Goal: Transaction & Acquisition: Book appointment/travel/reservation

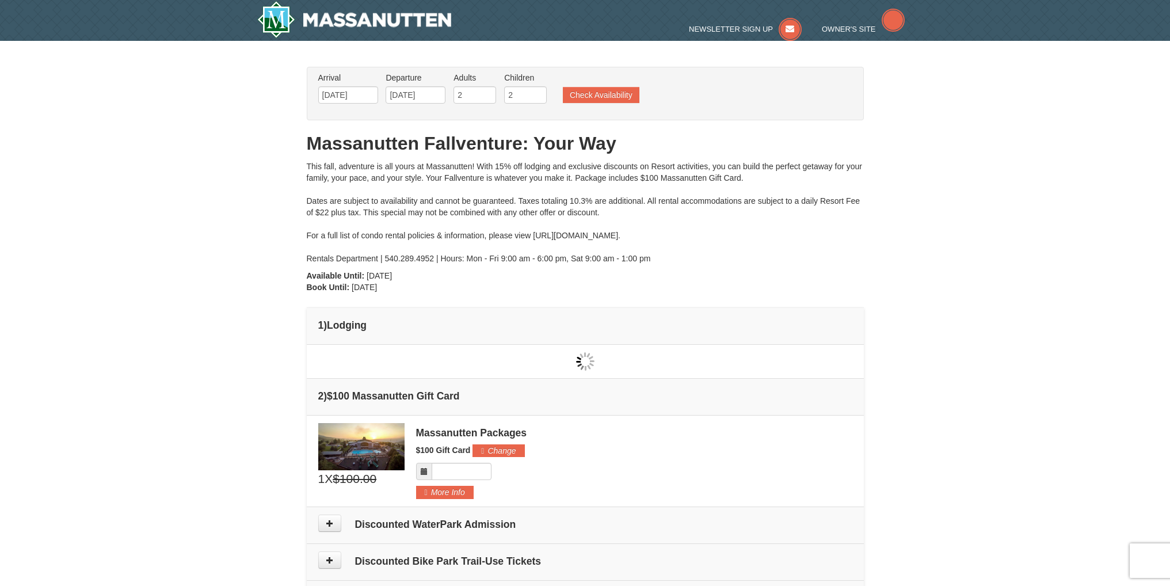
scroll to position [18, 0]
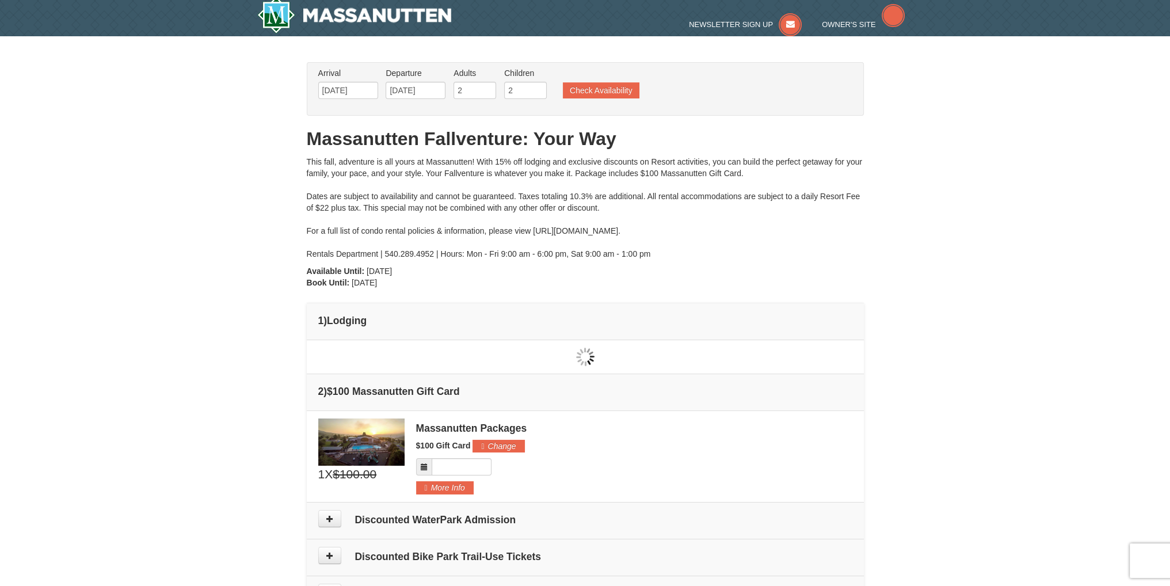
type input "[DATE]"
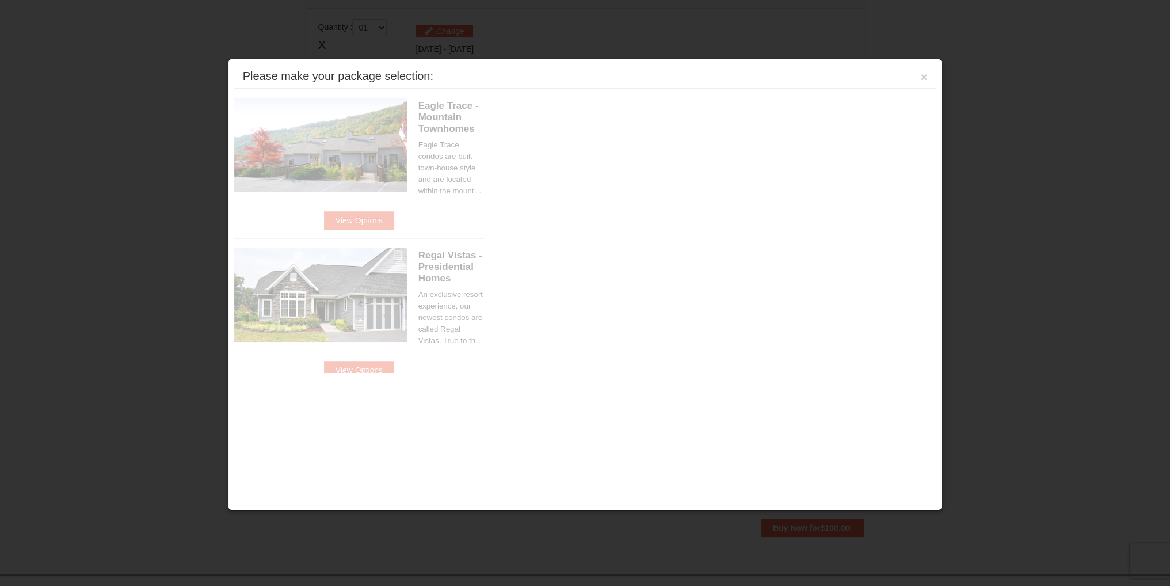
scroll to position [352, 0]
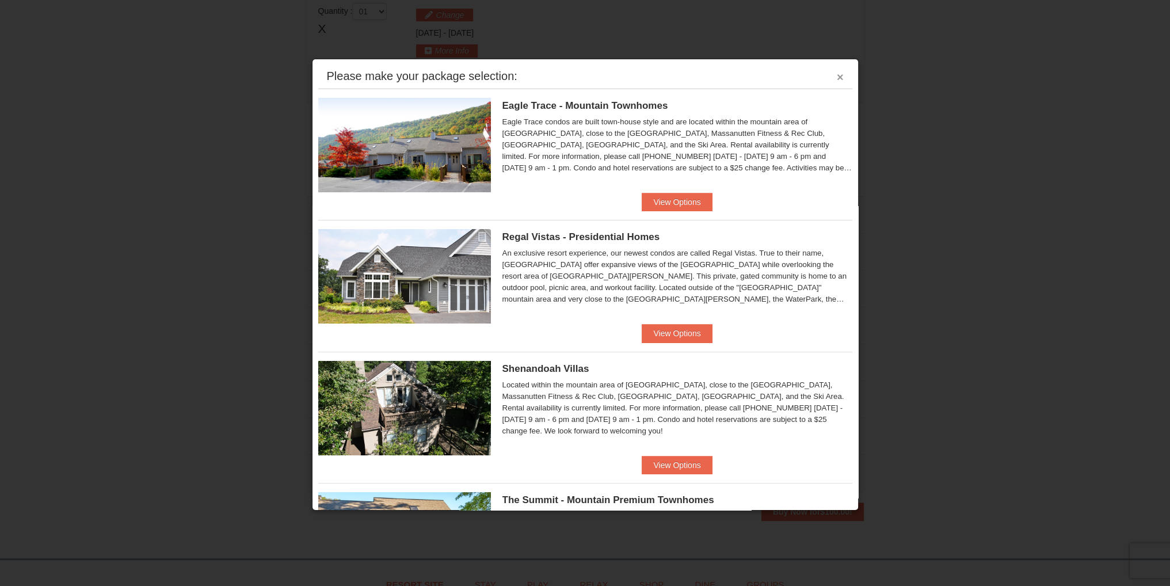
click at [837, 74] on button "×" at bounding box center [840, 77] width 7 height 12
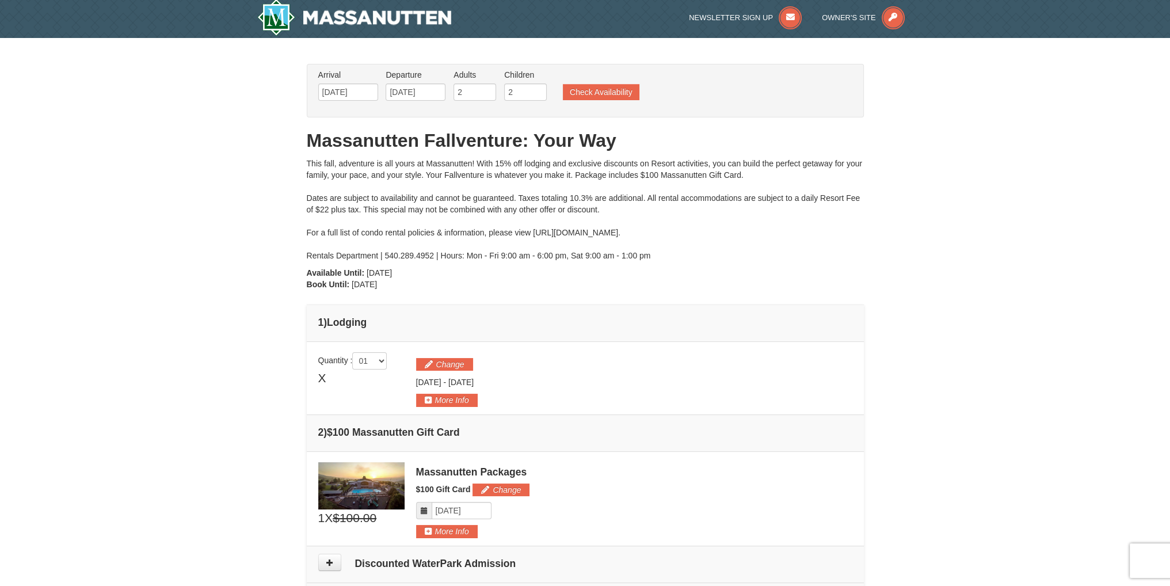
scroll to position [0, 0]
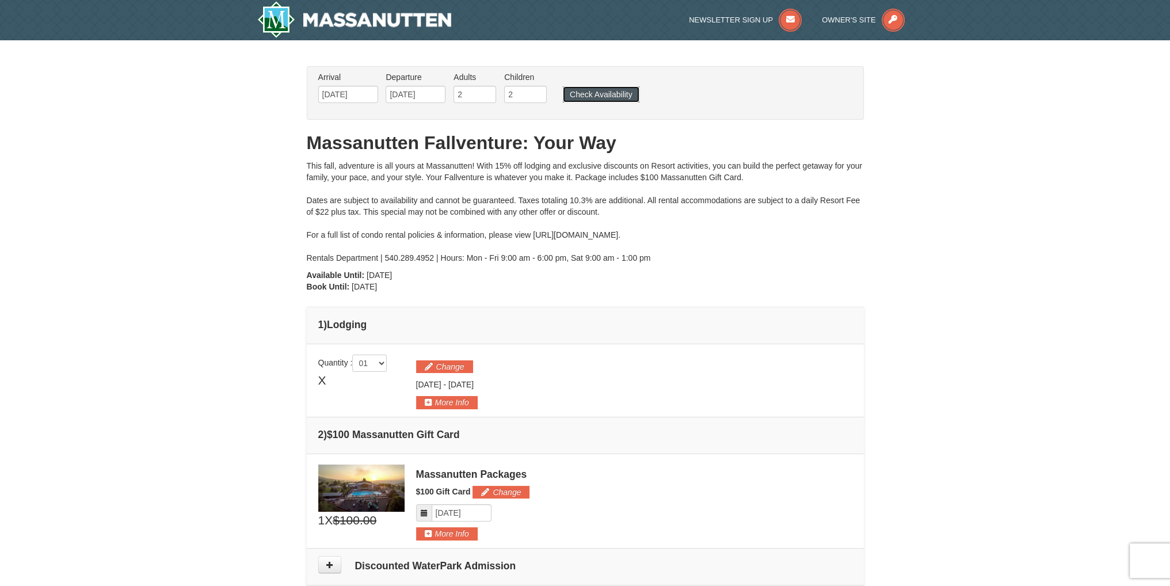
click at [593, 93] on button "Check Availability" at bounding box center [601, 94] width 77 height 16
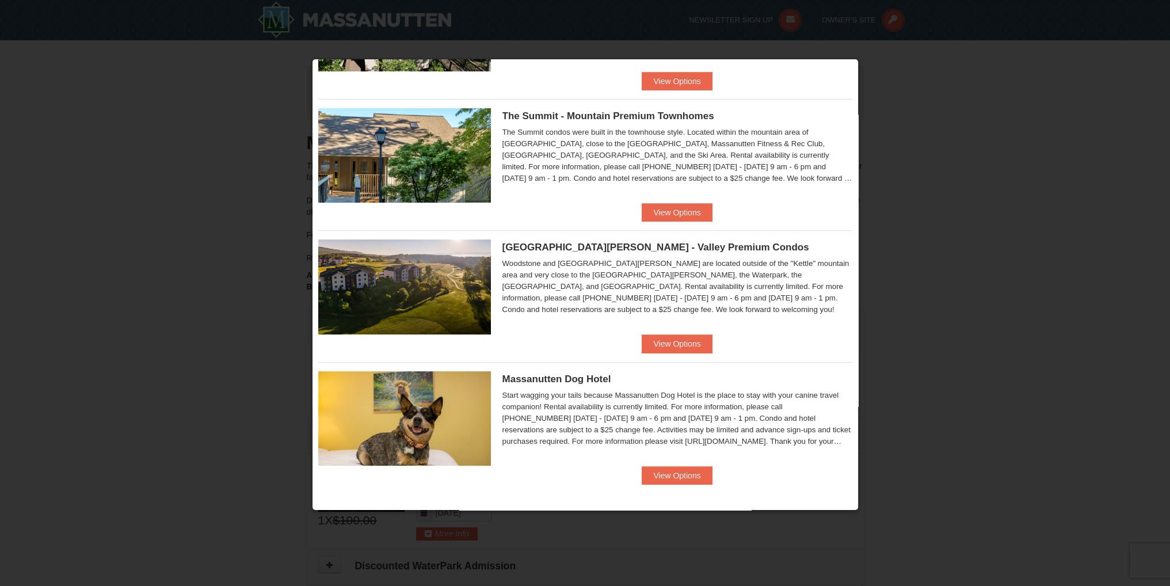
scroll to position [269, 0]
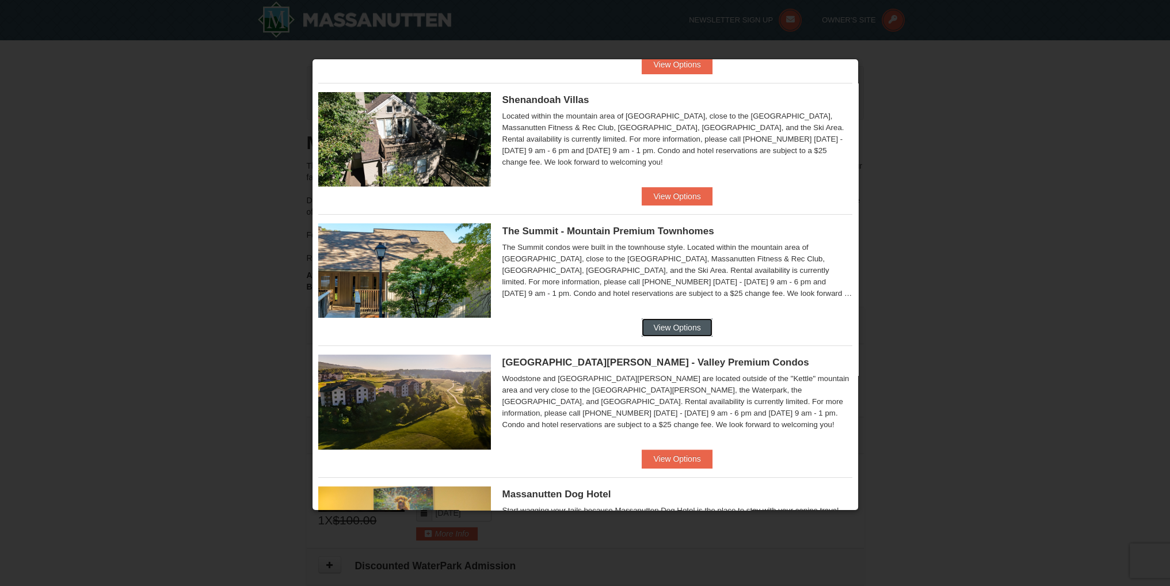
click at [670, 333] on button "View Options" at bounding box center [677, 327] width 70 height 18
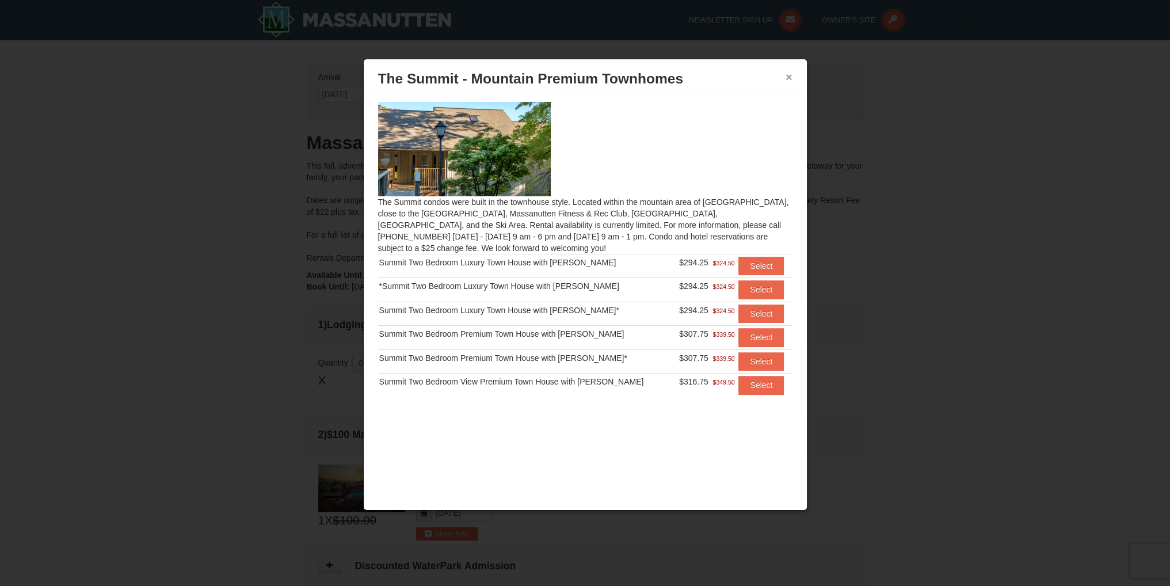
click at [790, 74] on button "×" at bounding box center [789, 77] width 7 height 12
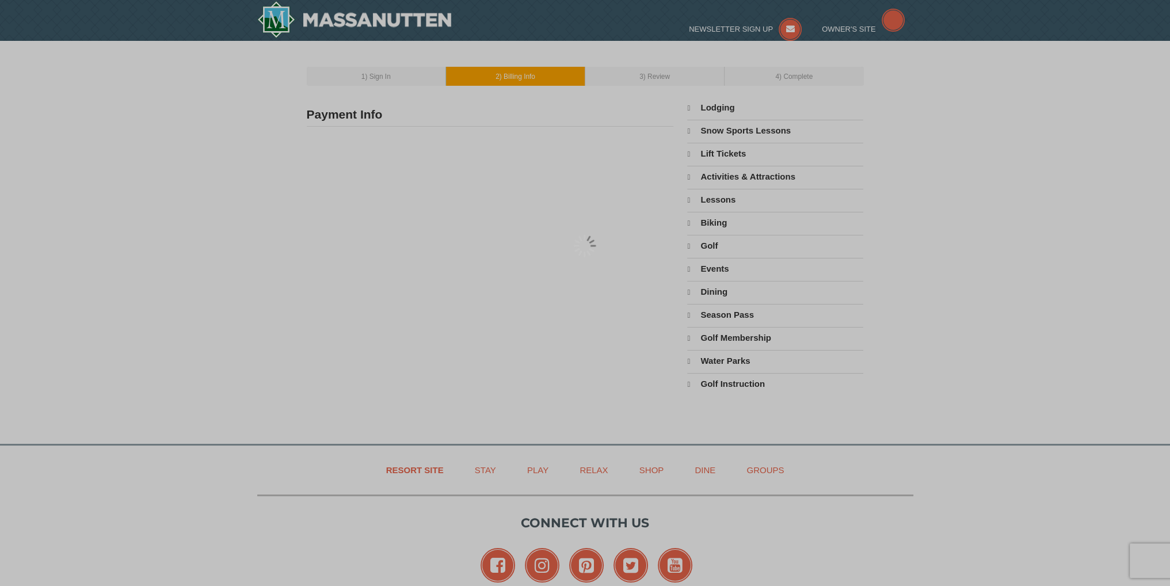
select select "10"
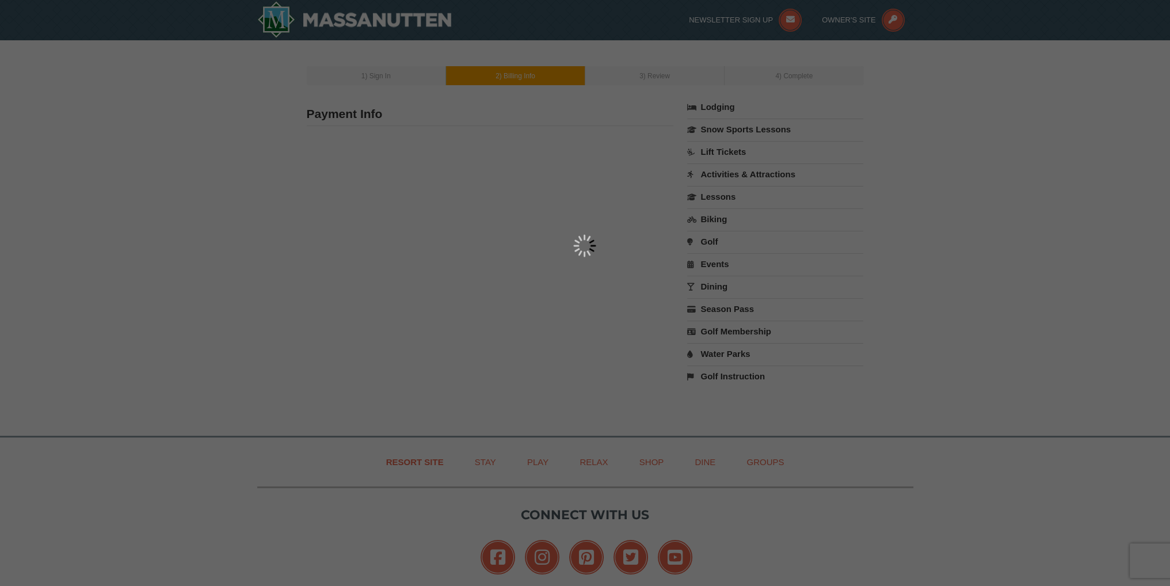
type input "3401 Plantation Grove Lane"
type input "Haymarket"
type input "20169"
type input "571"
type input "359"
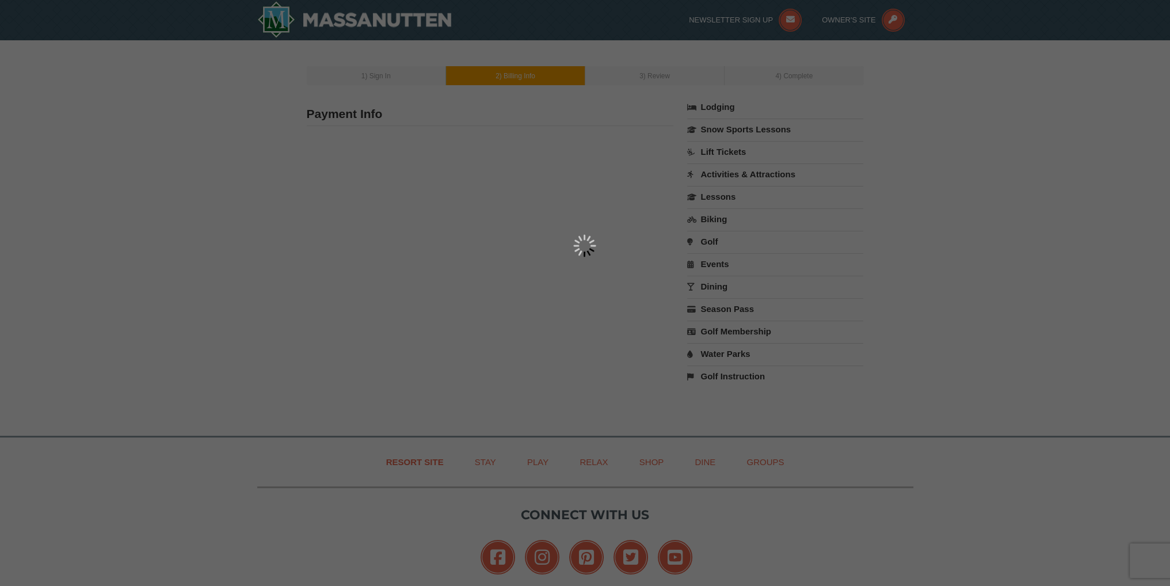
type input "9473"
type input "[EMAIL_ADDRESS][DOMAIN_NAME]"
select select "VA"
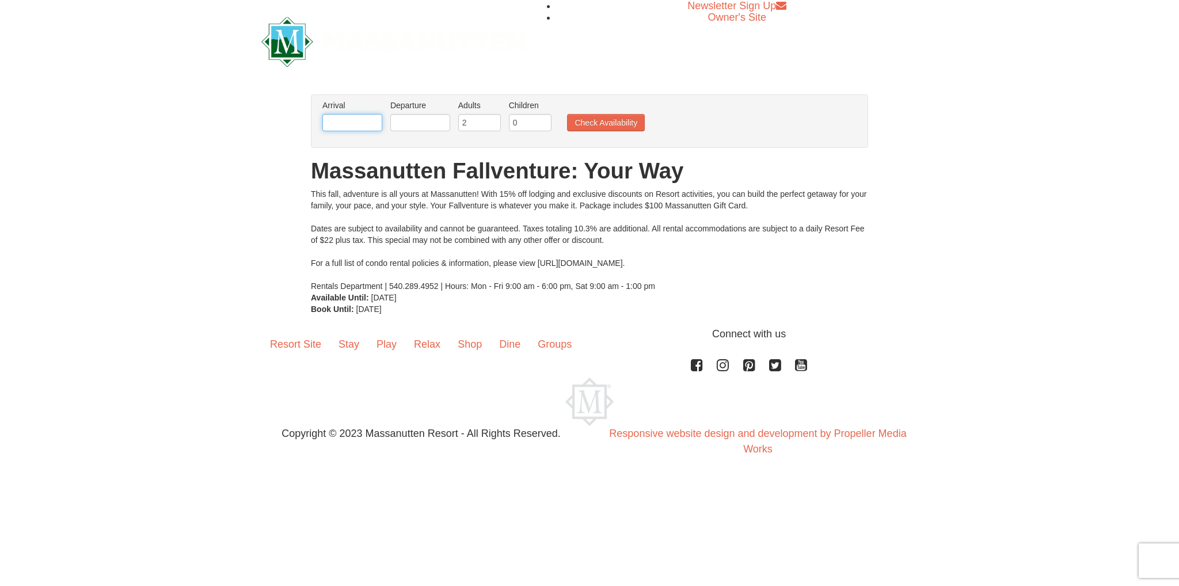
click at [361, 125] on input "text" at bounding box center [352, 122] width 60 height 17
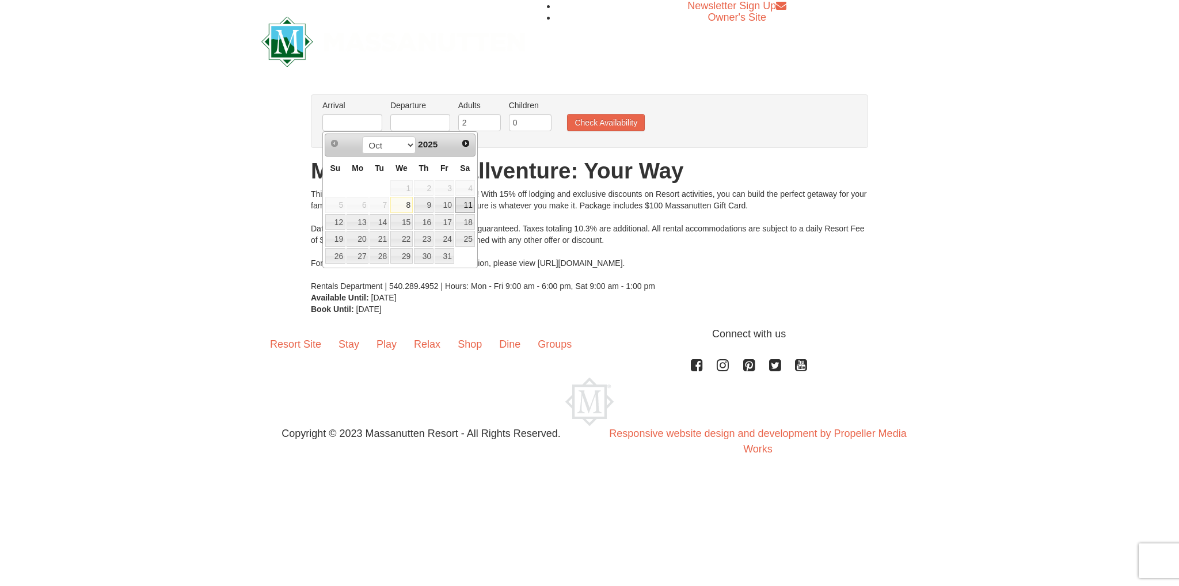
click at [459, 203] on link "11" at bounding box center [465, 205] width 20 height 16
type input "[DATE]"
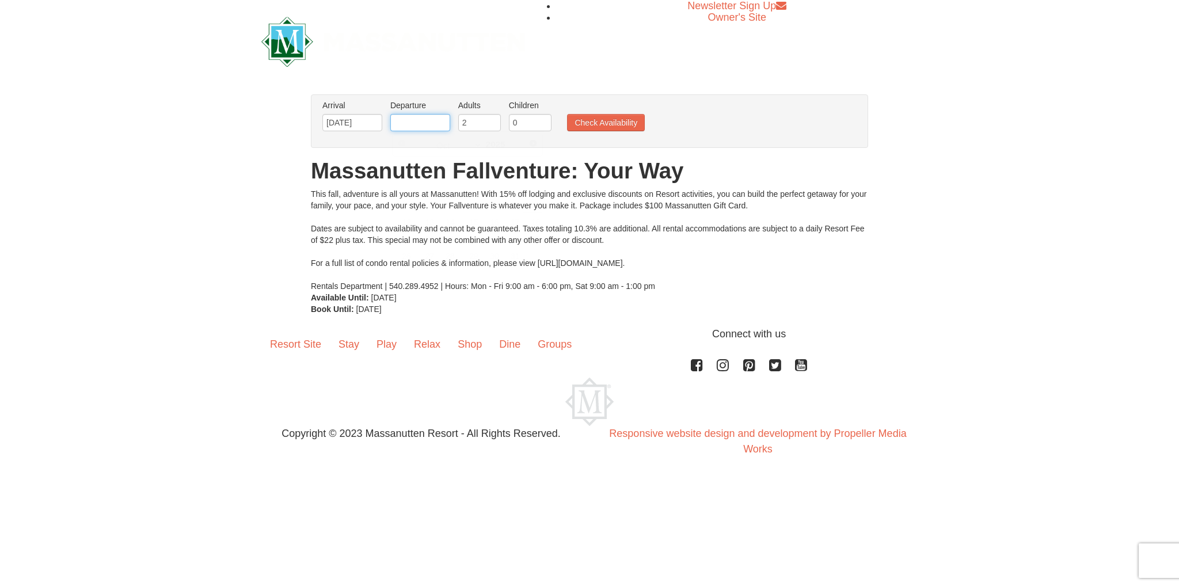
click at [401, 124] on input "text" at bounding box center [420, 122] width 60 height 17
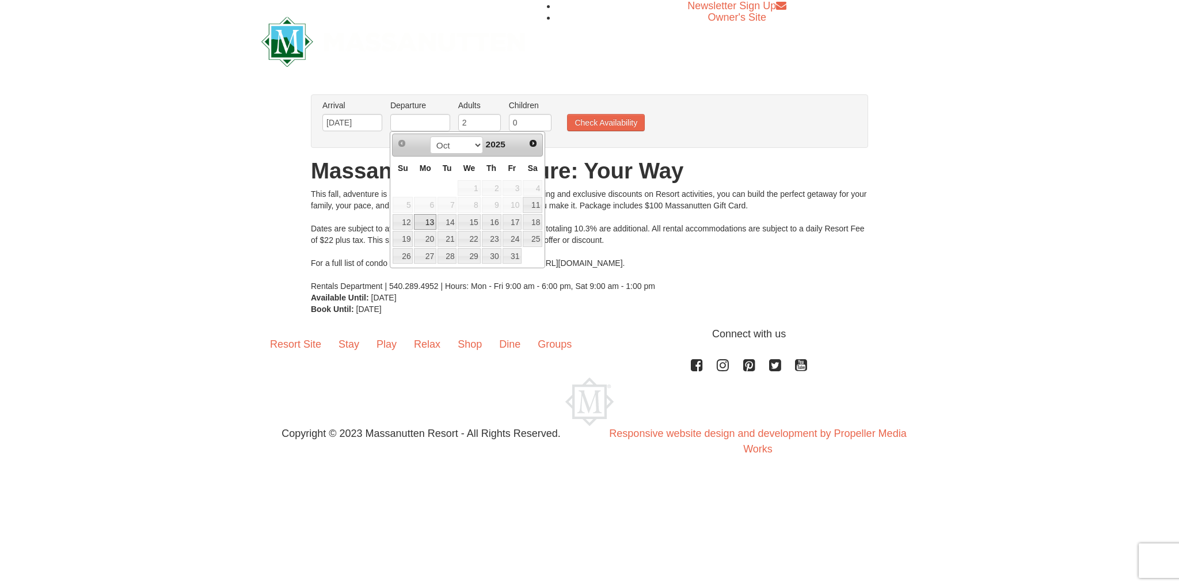
click at [428, 222] on link "13" at bounding box center [425, 222] width 22 height 16
type input "10/13/2025"
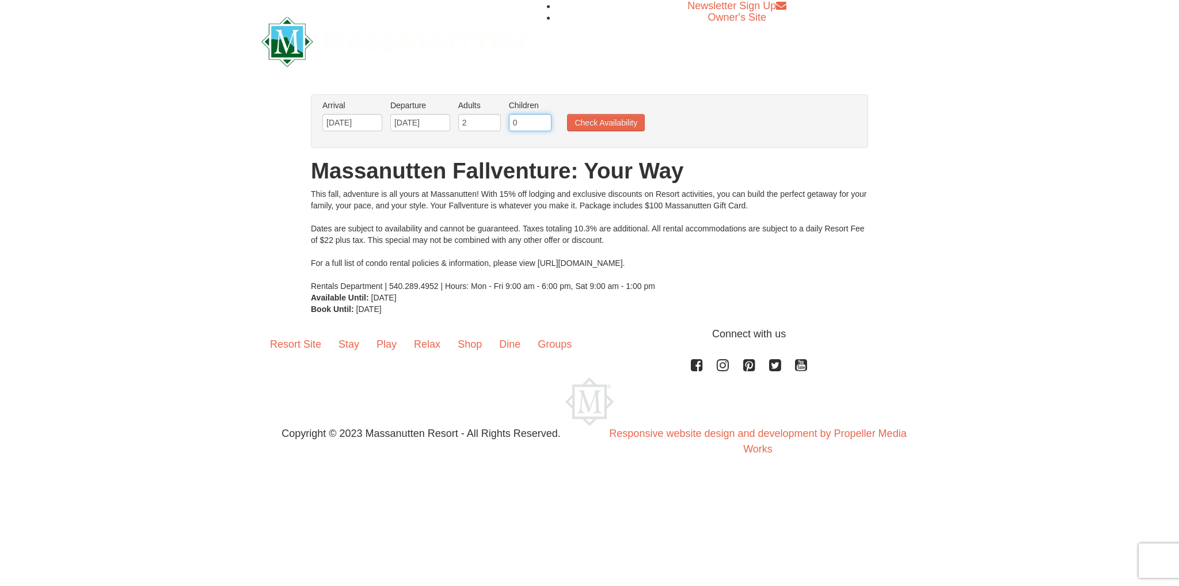
click at [522, 128] on input "0" at bounding box center [530, 122] width 43 height 17
click at [541, 119] on input "1" at bounding box center [530, 122] width 43 height 17
type input "2"
click at [541, 119] on input "2" at bounding box center [530, 122] width 43 height 17
click at [584, 117] on button "Check Availability" at bounding box center [606, 122] width 78 height 17
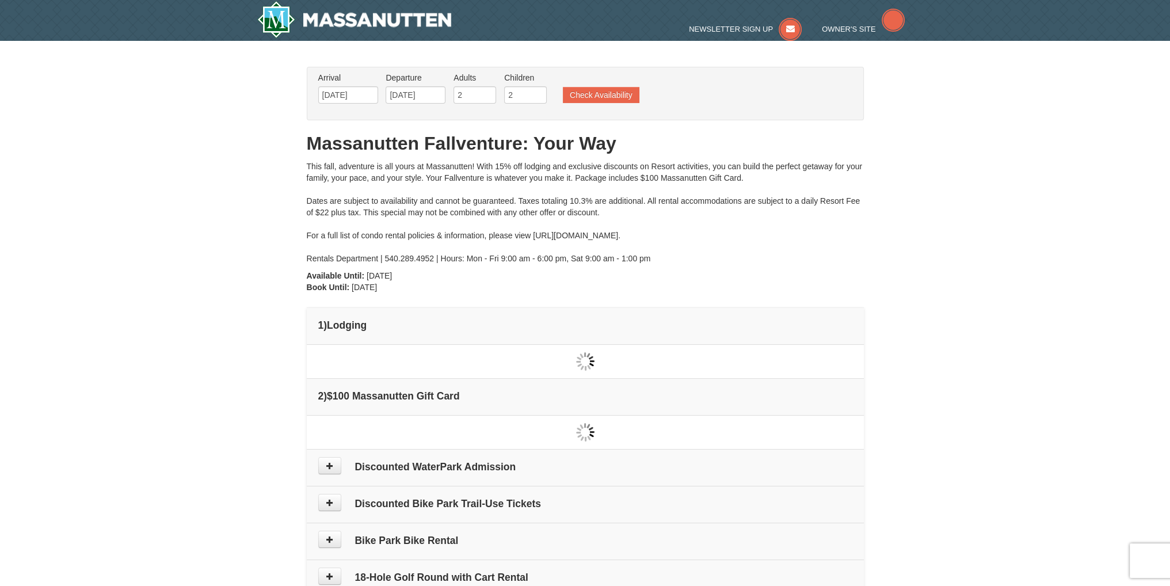
type input "[DATE]"
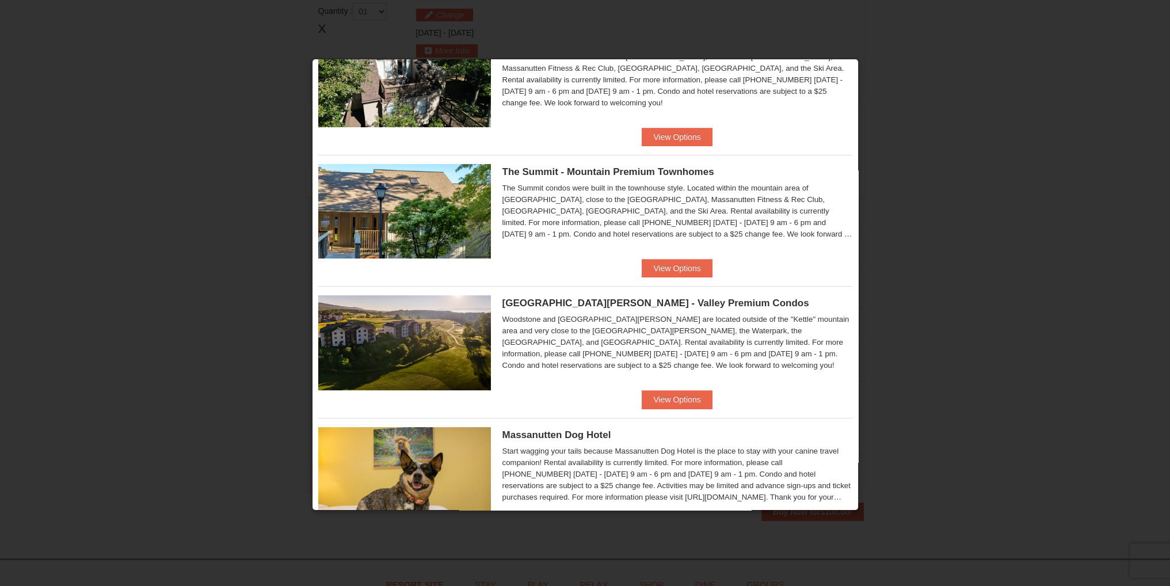
scroll to position [345, 0]
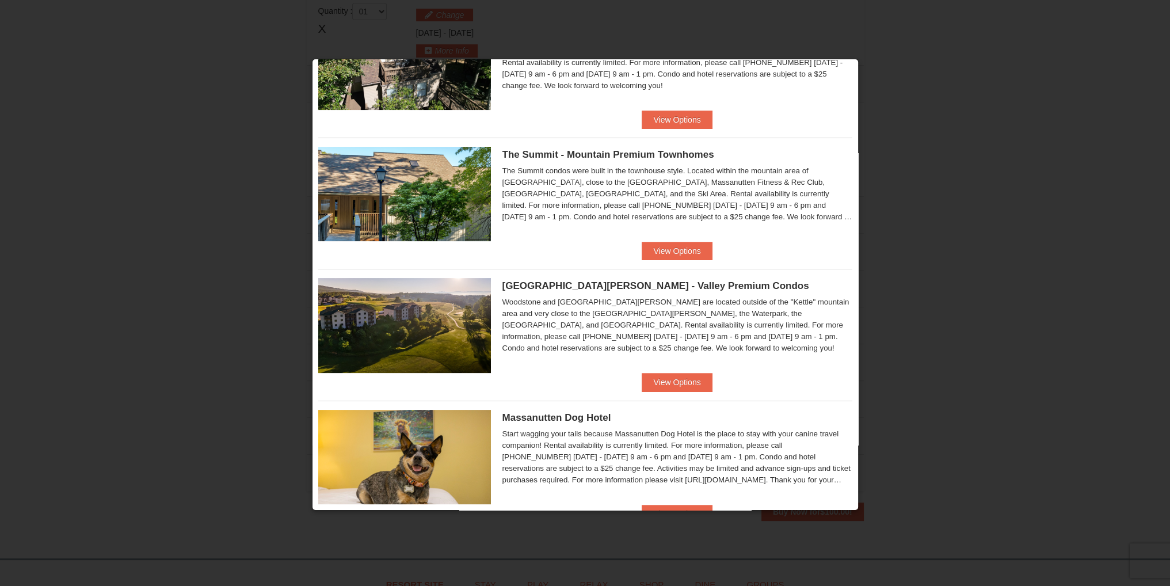
click at [547, 153] on span "The Summit - Mountain Premium Townhomes" at bounding box center [609, 154] width 212 height 11
click at [667, 249] on button "View Options" at bounding box center [677, 251] width 70 height 18
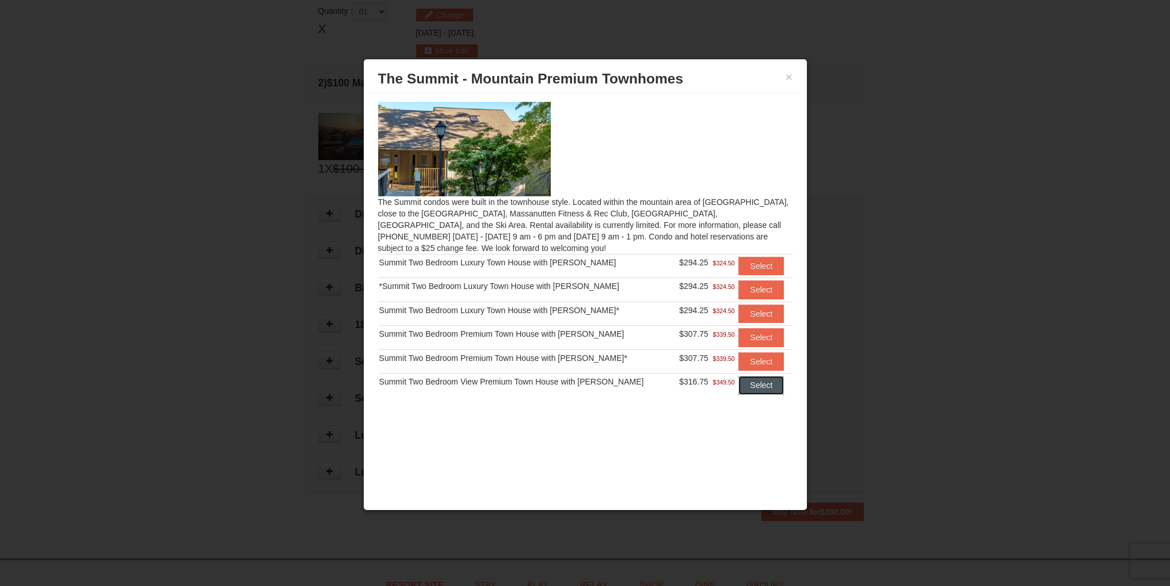
click at [759, 382] on button "Select" at bounding box center [761, 385] width 45 height 18
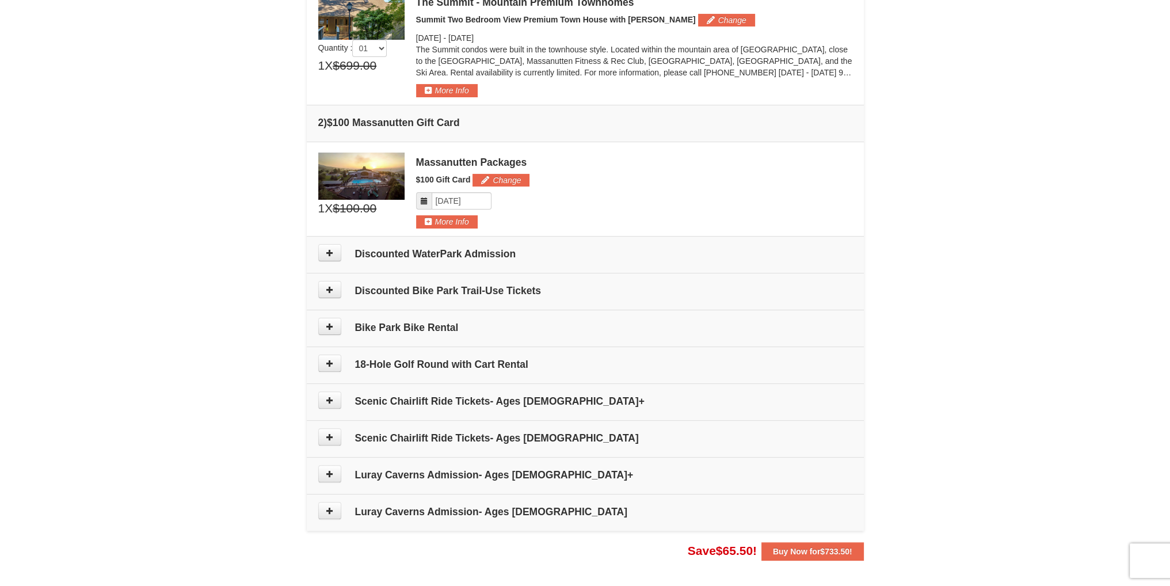
scroll to position [576, 0]
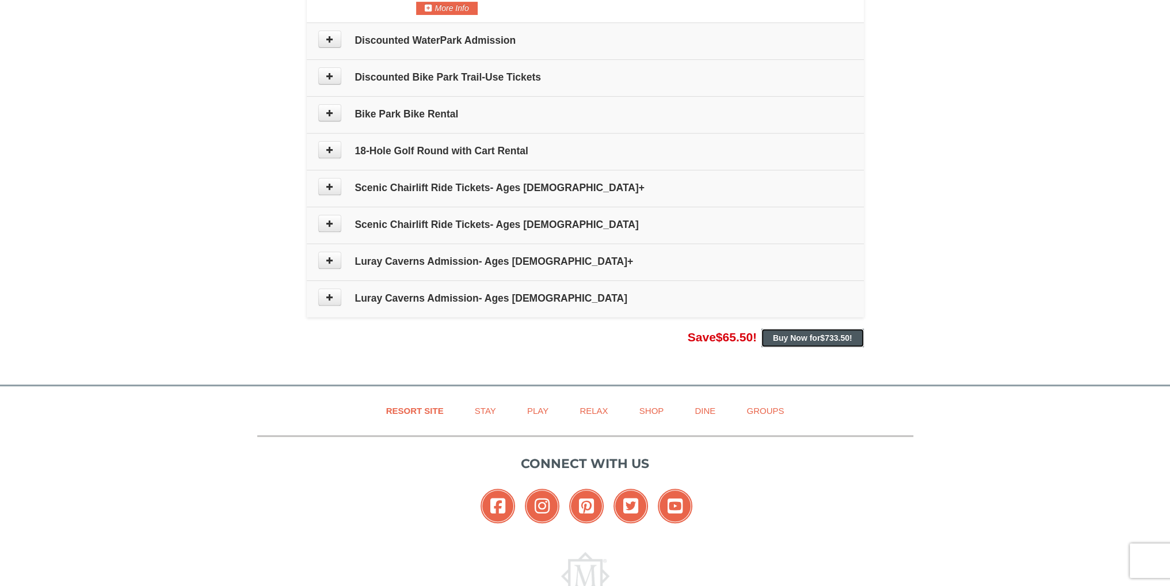
click at [792, 337] on strong "Buy Now for $733.50 !" at bounding box center [812, 337] width 79 height 9
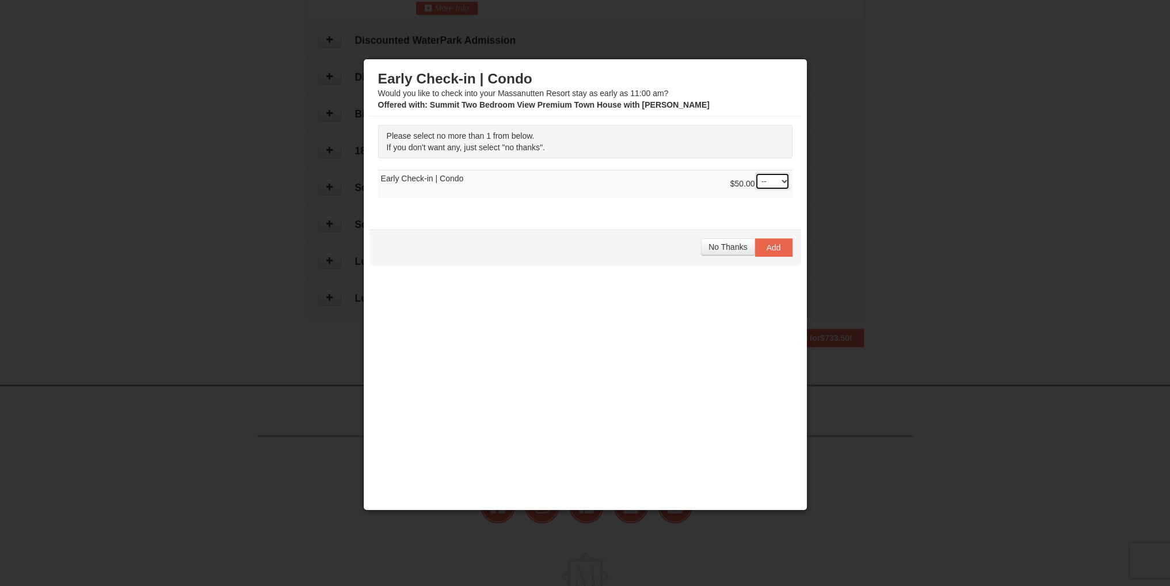
click at [783, 182] on select "-- 01" at bounding box center [772, 181] width 35 height 17
select select "1"
click at [755, 173] on select "-- 01" at bounding box center [772, 181] width 35 height 17
click at [778, 246] on span "Add" at bounding box center [774, 247] width 14 height 9
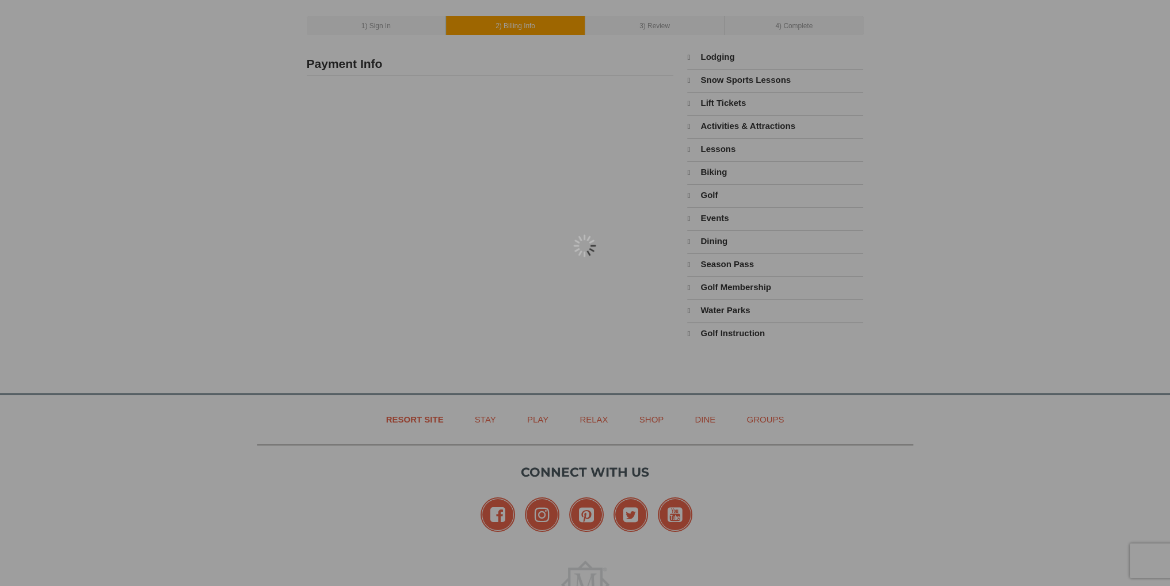
select select "10"
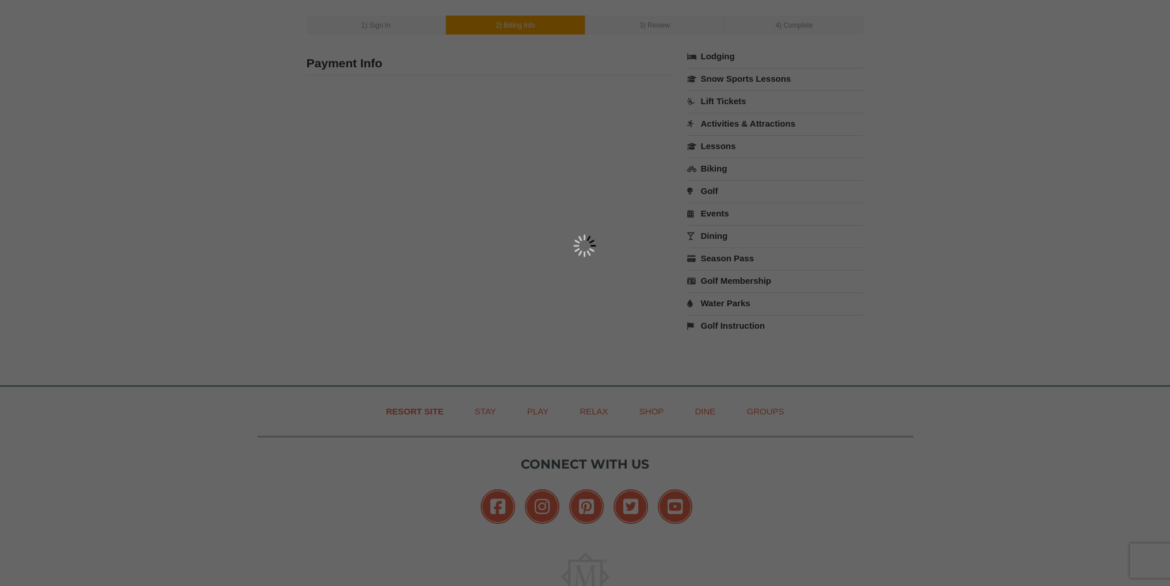
scroll to position [58, 0]
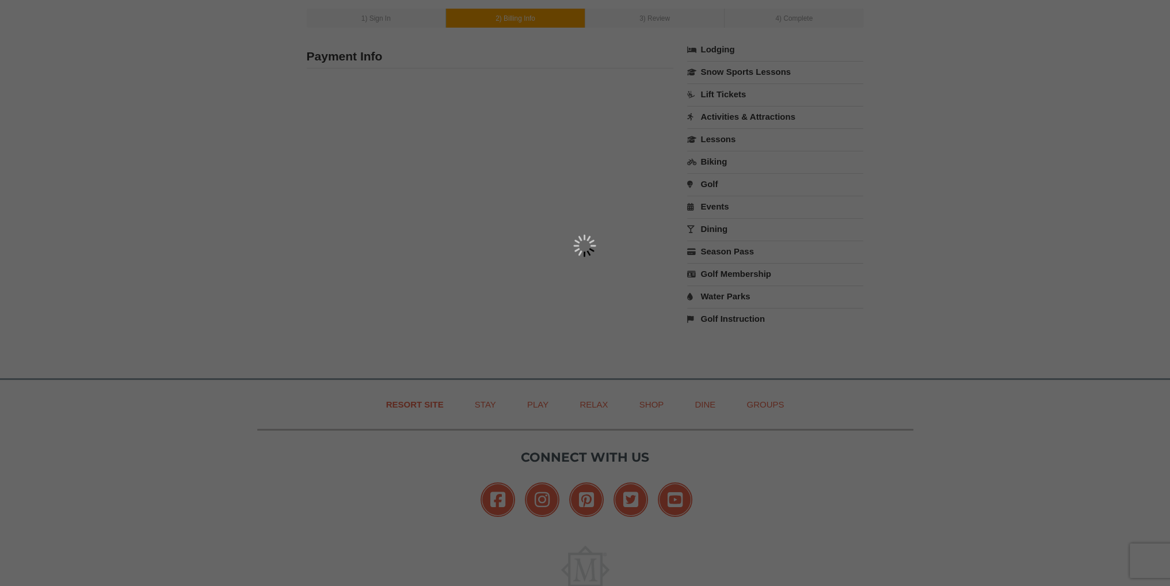
type input "[STREET_ADDRESS]"
type input "Haymarket"
type input "20169"
type input "571"
type input "359"
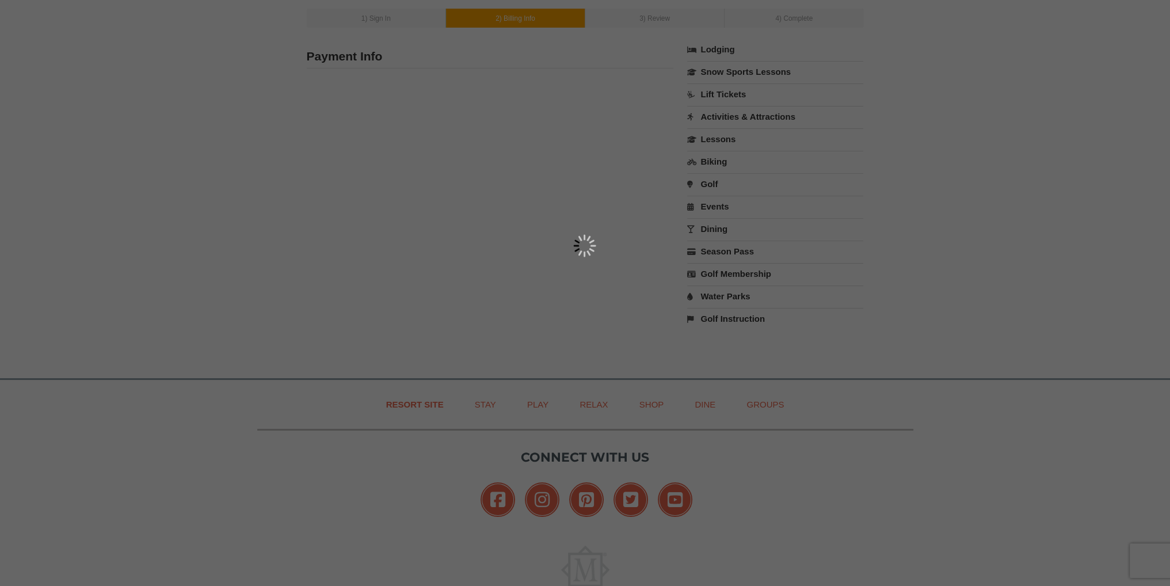
type input "9473"
type input "srosenthal9183@yahoo.com"
select select "VA"
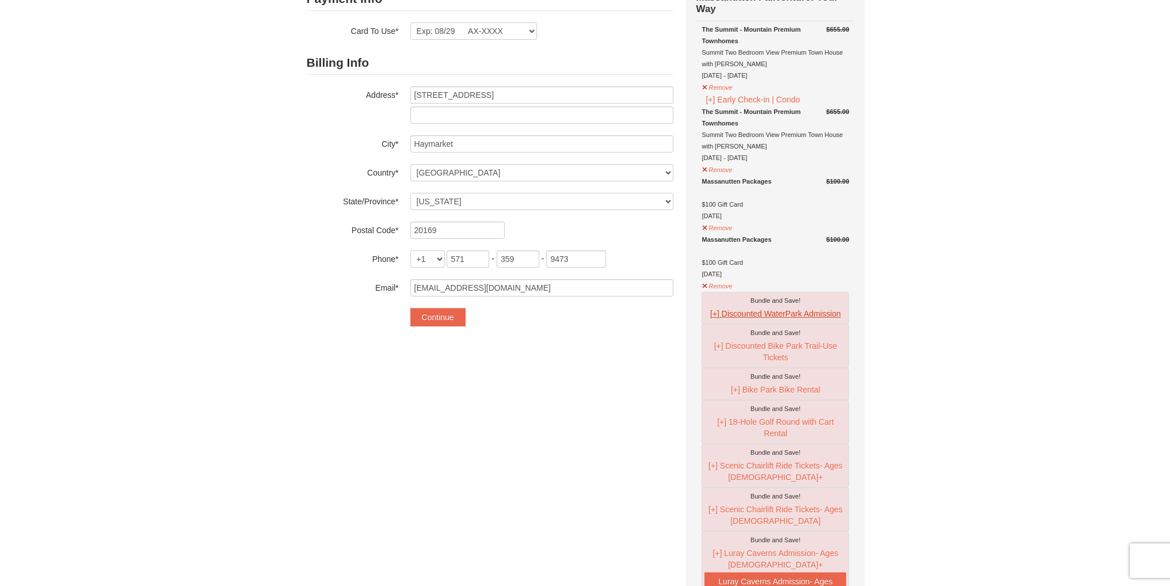
scroll to position [0, 0]
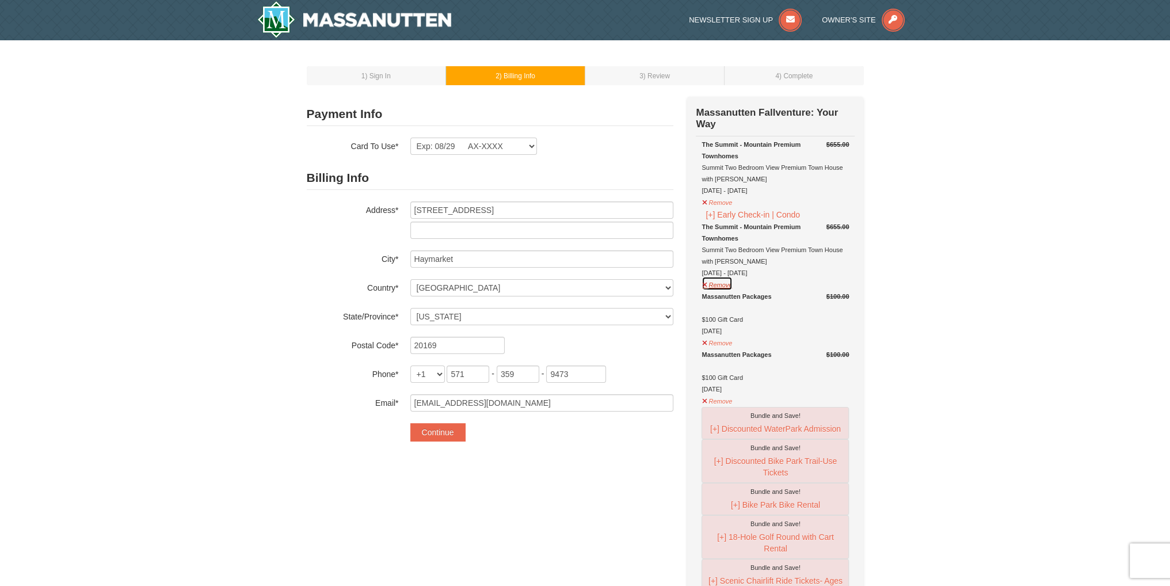
click at [718, 286] on button "Remove" at bounding box center [717, 283] width 31 height 14
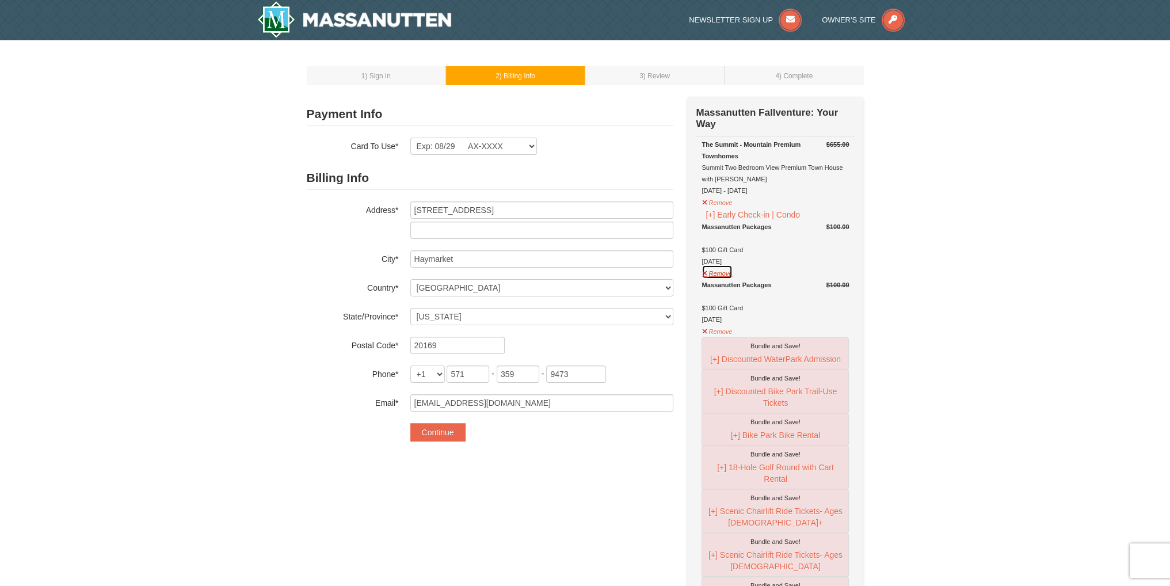
click at [715, 273] on button "Remove" at bounding box center [717, 272] width 31 height 14
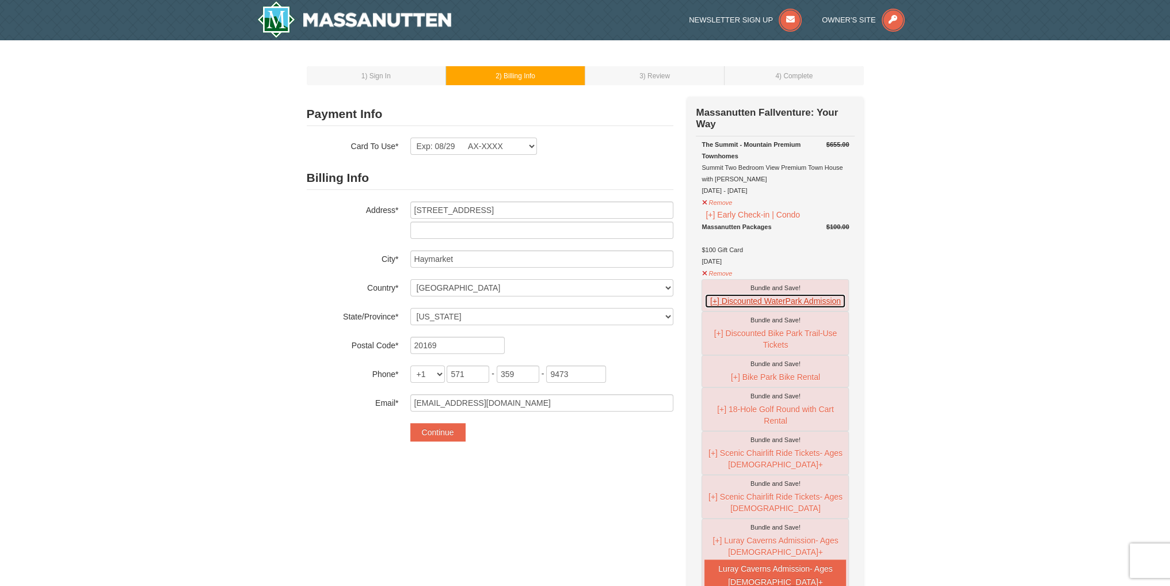
click at [769, 299] on button "[+] Discounted WaterPark Admission" at bounding box center [776, 301] width 142 height 15
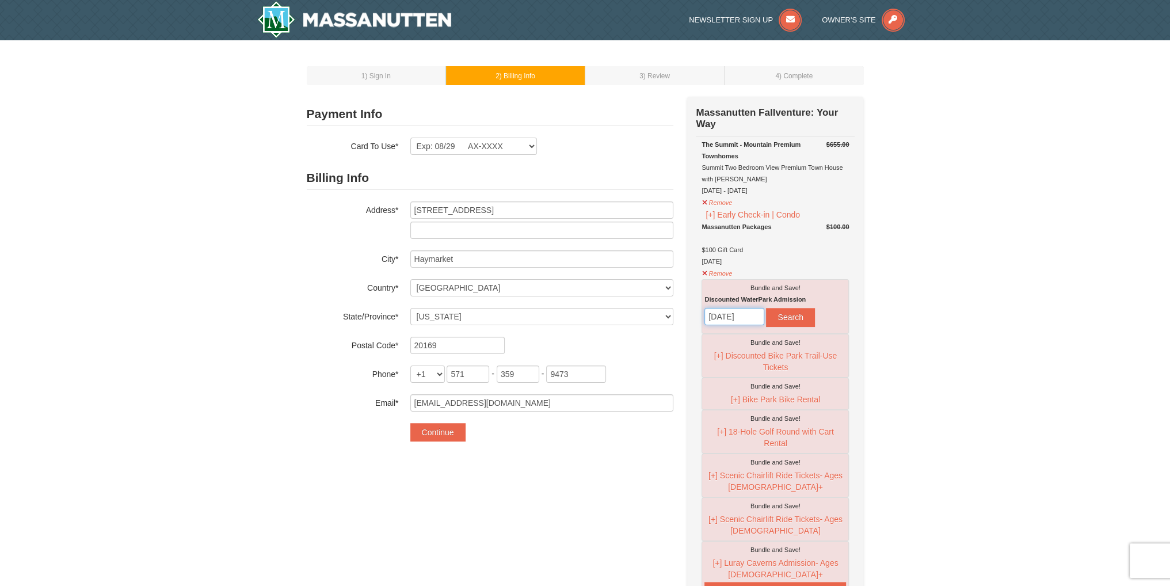
click at [747, 313] on input "10/11/2025" at bounding box center [735, 316] width 60 height 17
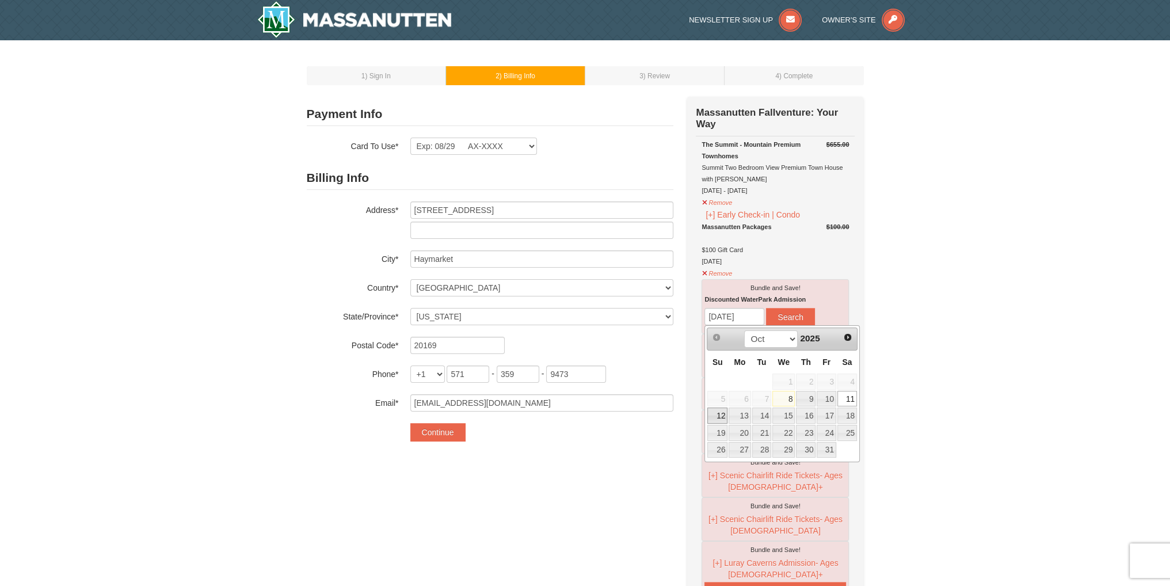
click at [720, 417] on link "12" at bounding box center [717, 416] width 20 height 16
type input "10/12/2025"
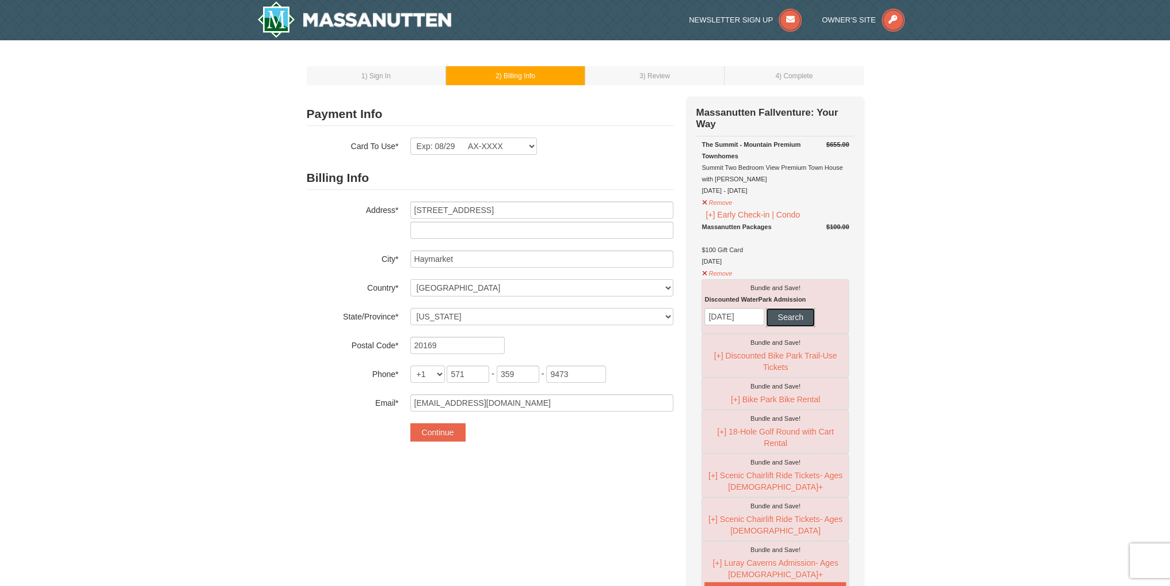
click at [776, 319] on button "Search" at bounding box center [790, 317] width 48 height 18
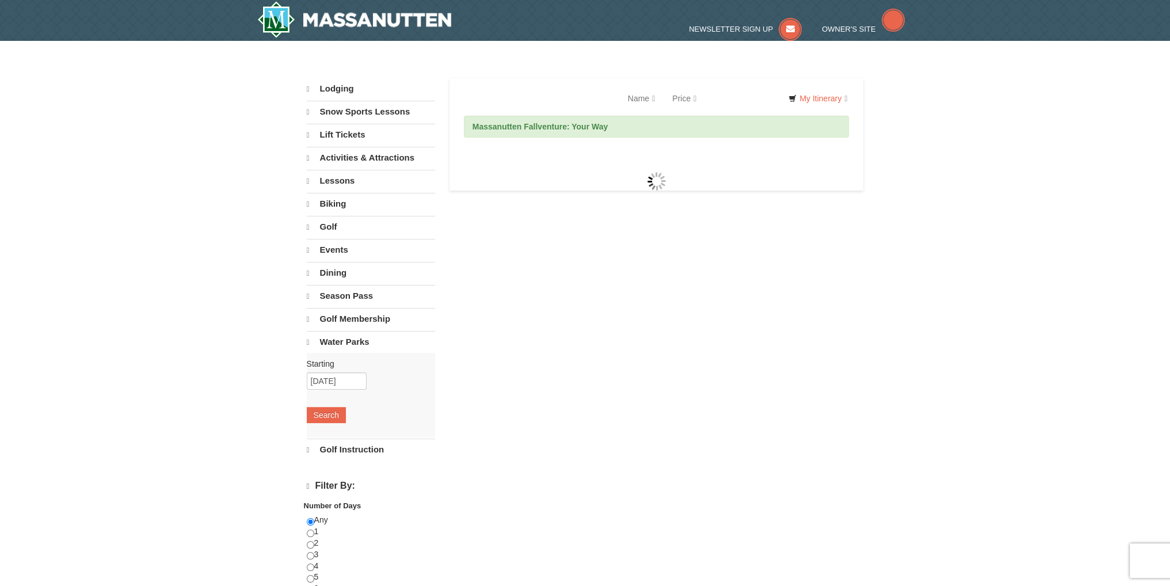
select select "10"
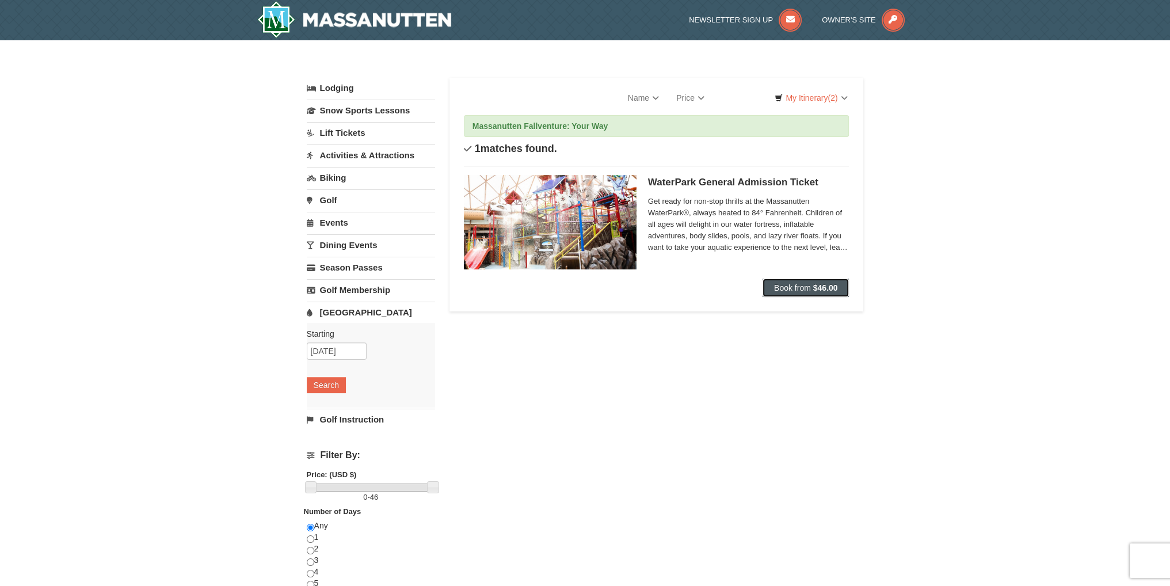
click at [799, 284] on span "Book from" at bounding box center [792, 287] width 37 height 9
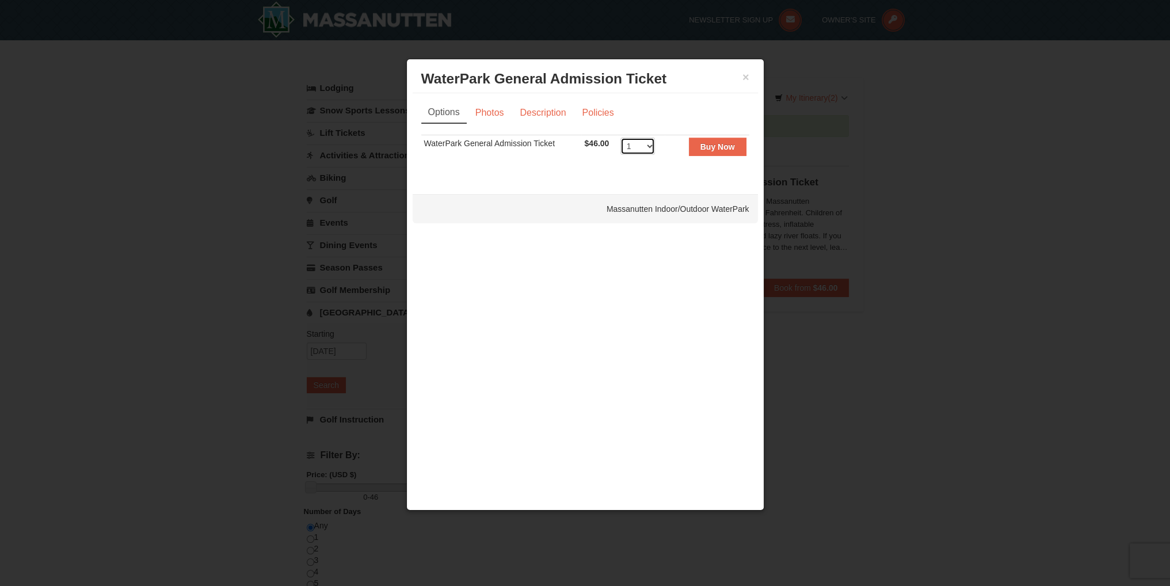
click at [644, 143] on select "1 2 3 4 5 6 7 8" at bounding box center [638, 146] width 35 height 17
select select "4"
click at [621, 138] on select "1 2 3 4 5 6 7 8" at bounding box center [638, 146] width 35 height 17
click at [711, 147] on strong "Buy Now" at bounding box center [718, 146] width 35 height 9
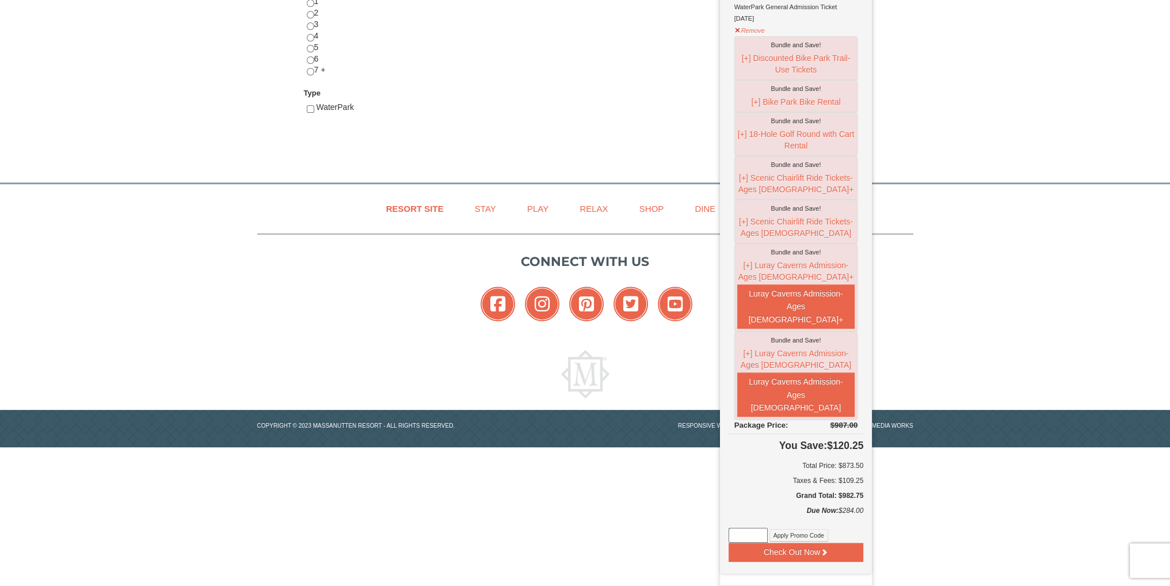
scroll to position [549, 0]
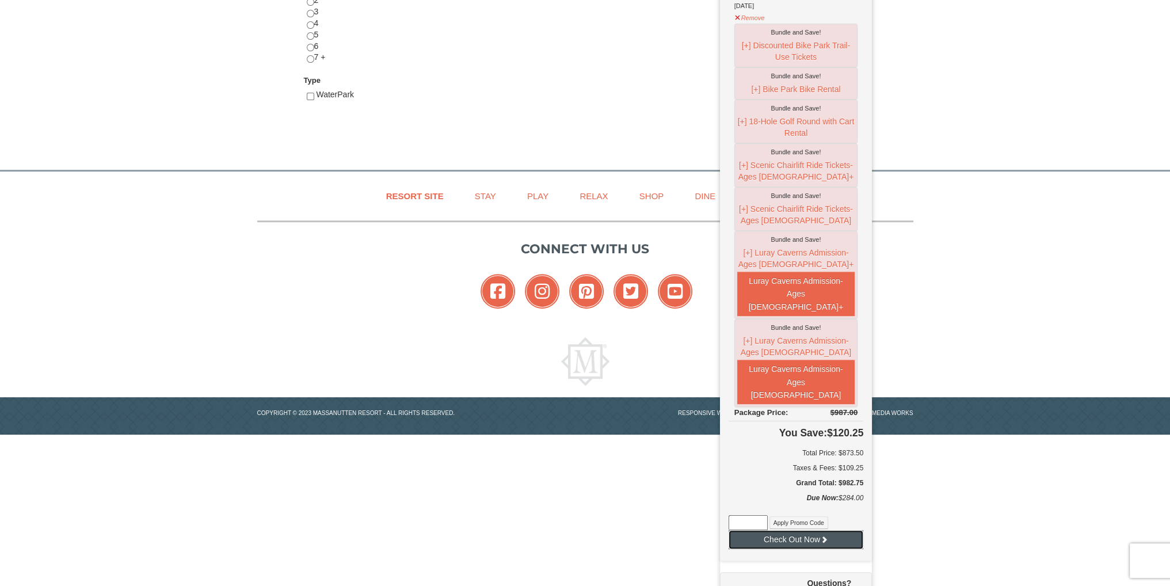
click at [788, 530] on button "Check Out Now" at bounding box center [796, 539] width 135 height 18
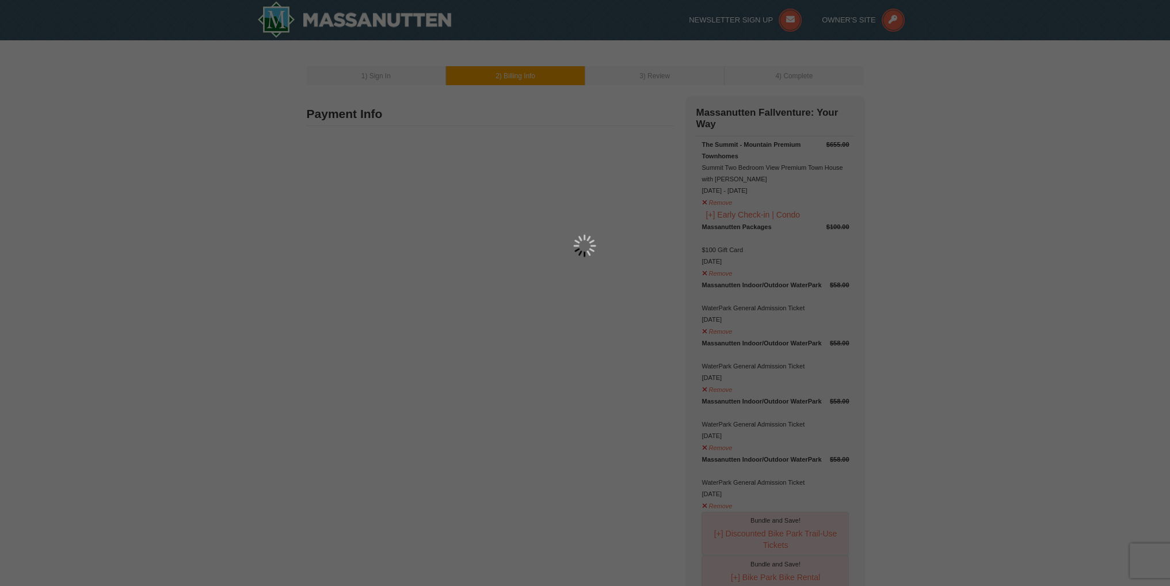
type input "3401 Plantation Grove Lane"
type input "Haymarket"
type input "20169"
type input "571"
type input "359"
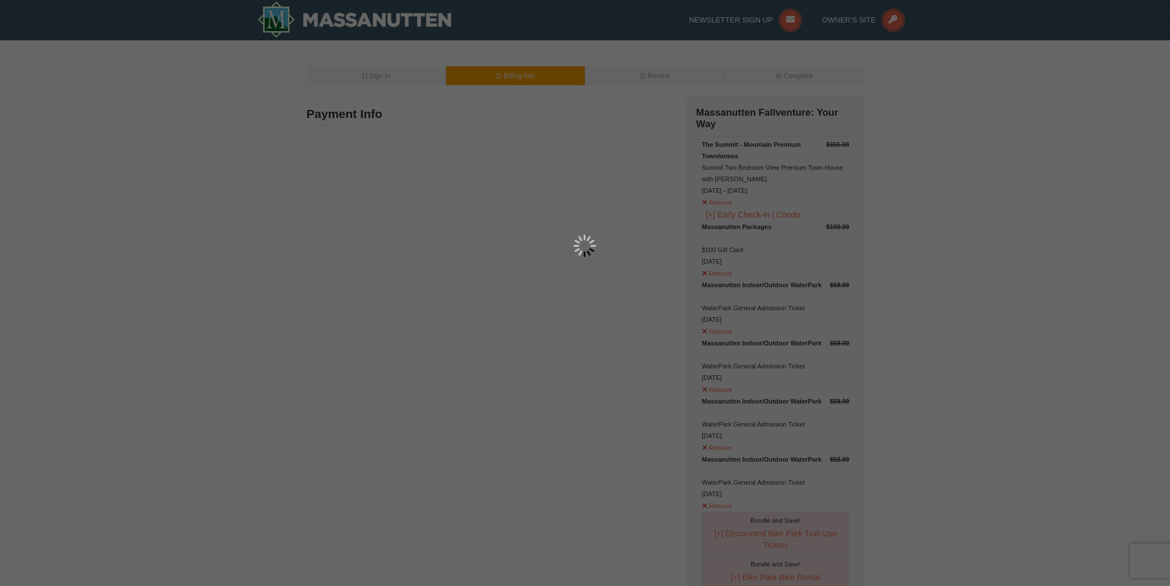
type input "9473"
type input "srosenthal9183@yahoo.com"
select select "VA"
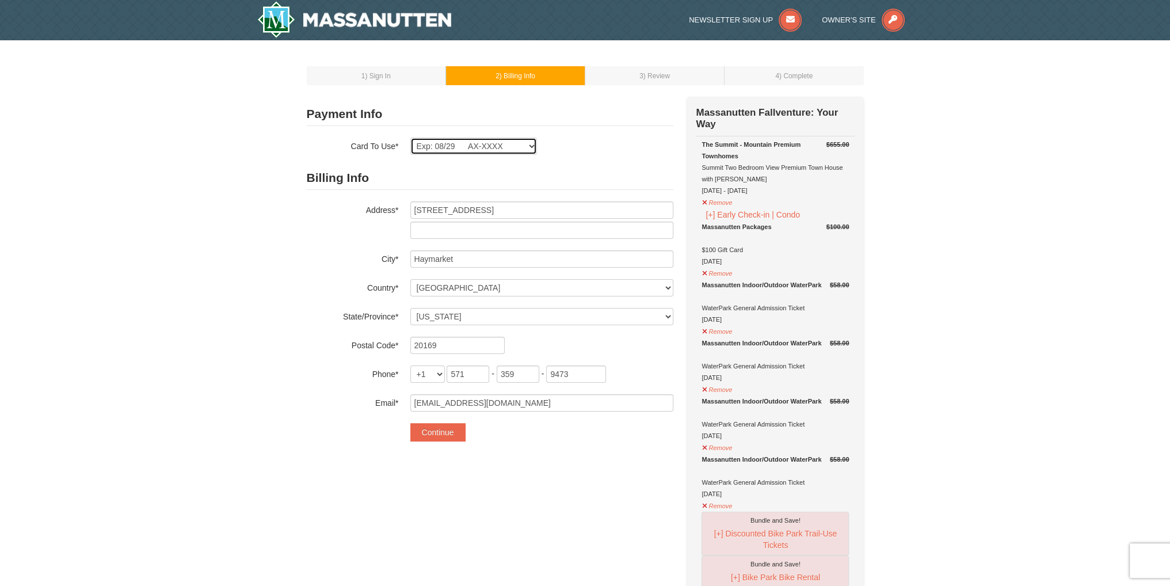
click at [482, 147] on select "Exp: 07/26 AX-XXXX Exp: 07/26 AX-XXXX Exp: 08/29 AX-XXXX New Card" at bounding box center [473, 146] width 127 height 17
select select
click at [410, 138] on select "Exp: 07/26 AX-XXXX Exp: 07/26 AX-XXXX Exp: 08/29 AX-XXXX New Card" at bounding box center [473, 146] width 127 height 17
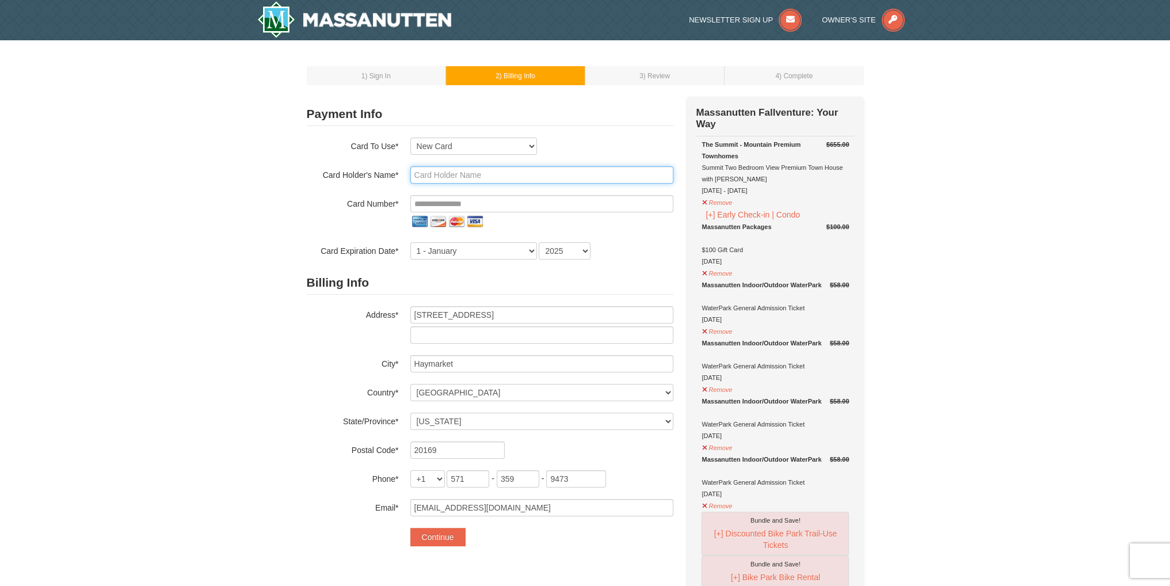
click at [458, 171] on input "text" at bounding box center [541, 174] width 263 height 17
type input "sanford Rosenthal"
type input "**********"
select select "10"
select select "2029"
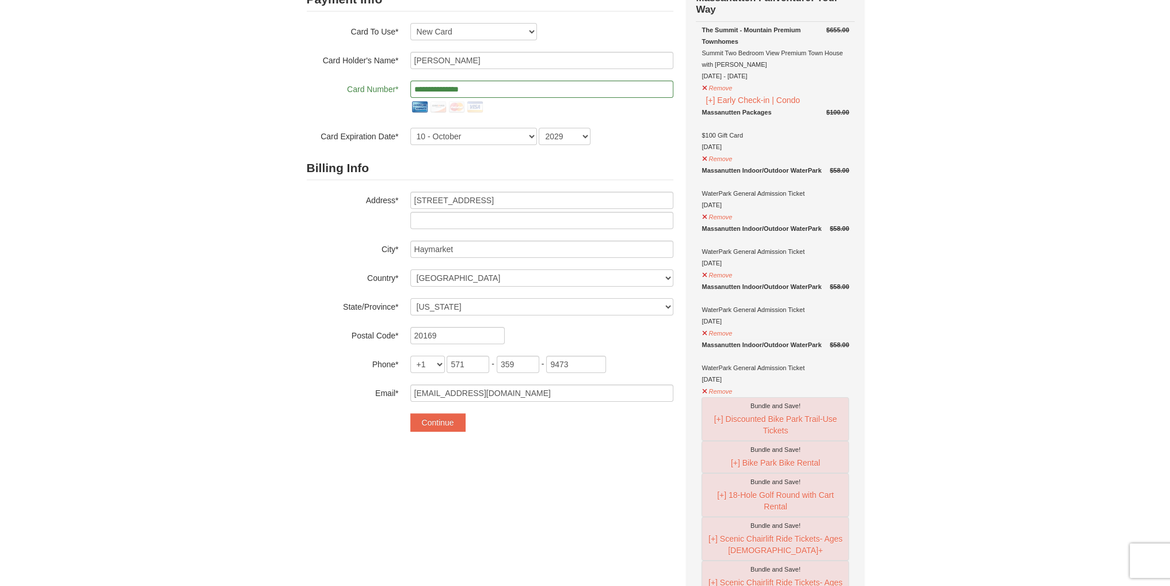
scroll to position [115, 0]
click at [451, 421] on button "Continue" at bounding box center [437, 422] width 55 height 18
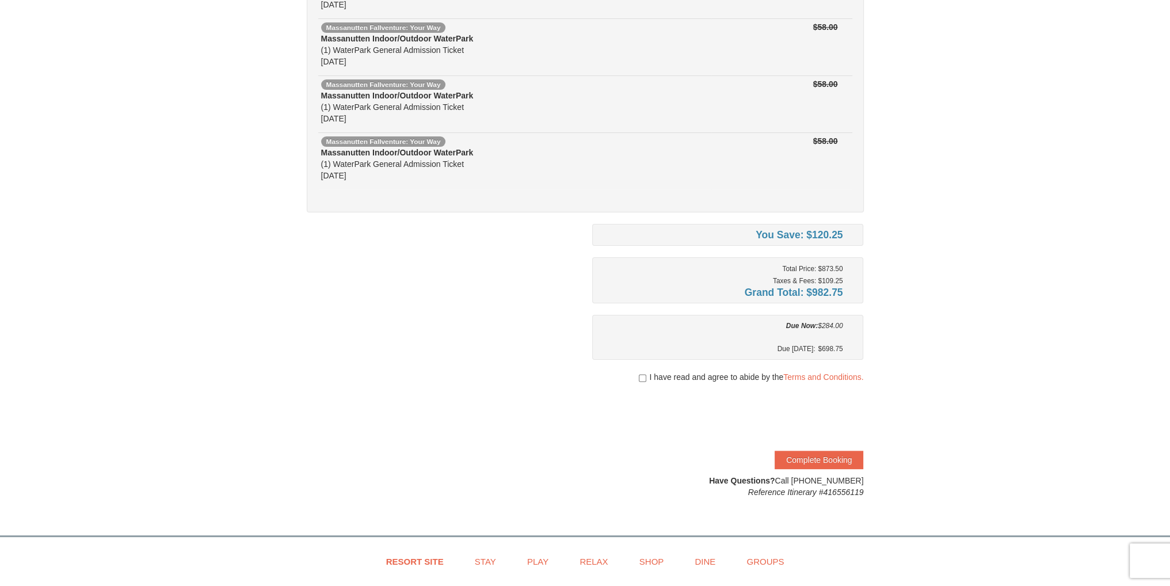
scroll to position [288, 0]
click at [640, 371] on input "checkbox" at bounding box center [642, 375] width 7 height 9
checkbox input "true"
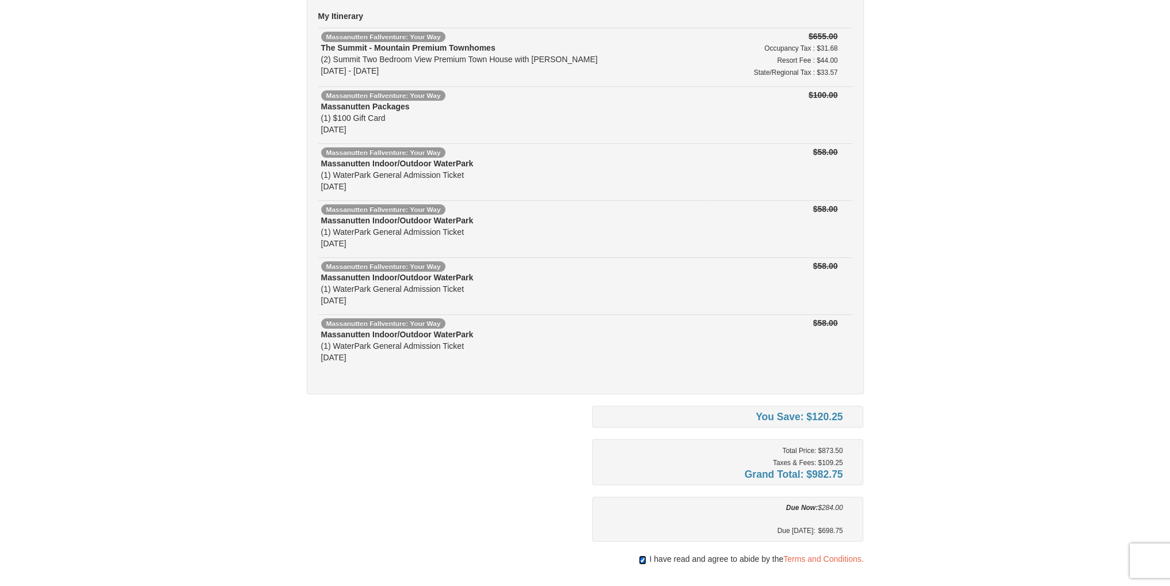
scroll to position [0, 0]
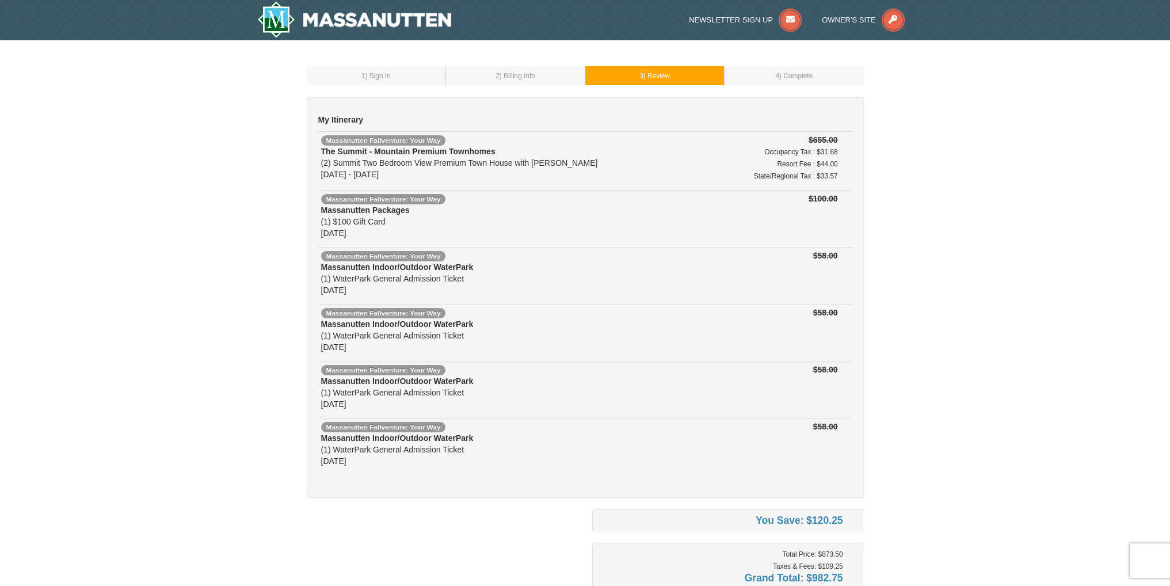
click at [104, 372] on div "1 ) Sign In 2 ) Billing Info 3 ) Review ) Complete ×" at bounding box center [585, 424] width 1170 height 769
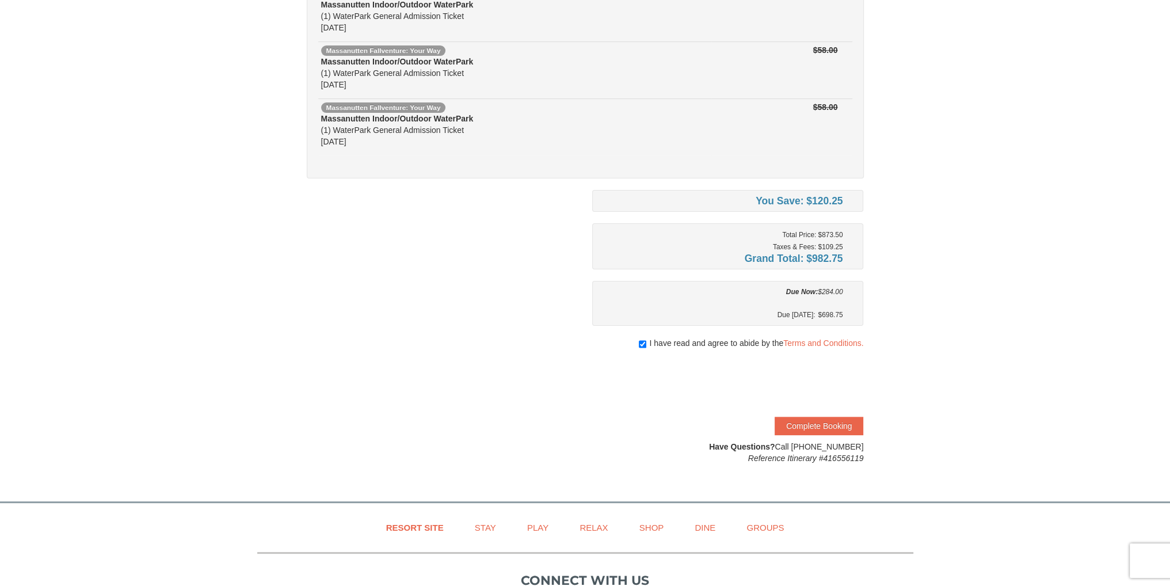
scroll to position [345, 0]
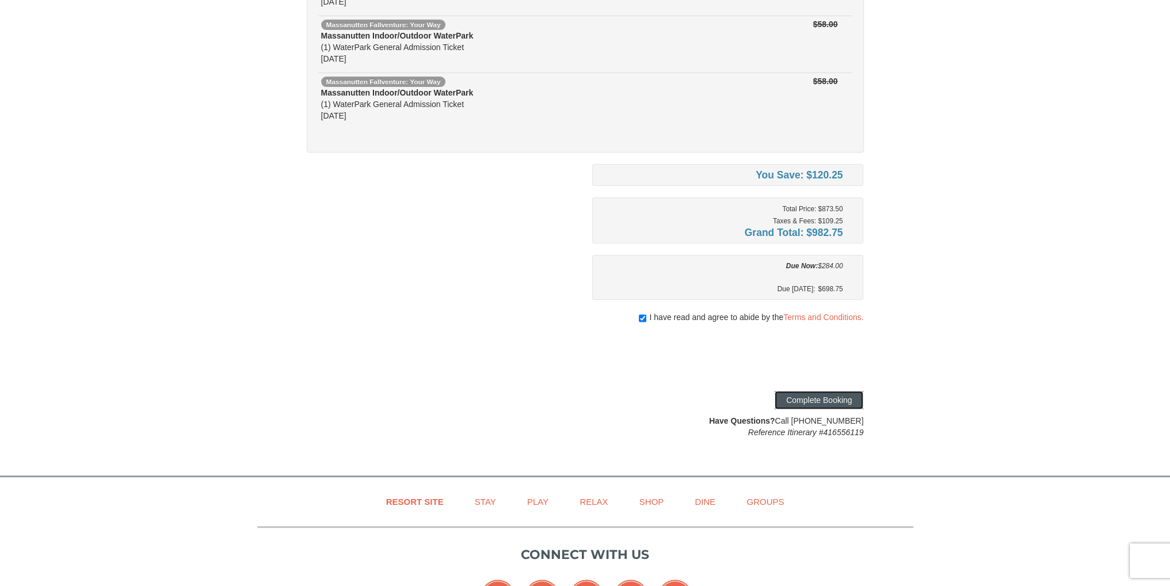
click at [808, 395] on button "Complete Booking" at bounding box center [819, 400] width 89 height 18
